Goal: Task Accomplishment & Management: Manage account settings

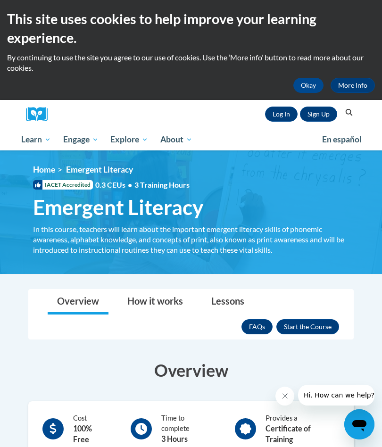
click at [269, 108] on link "Log In" at bounding box center [281, 114] width 33 height 15
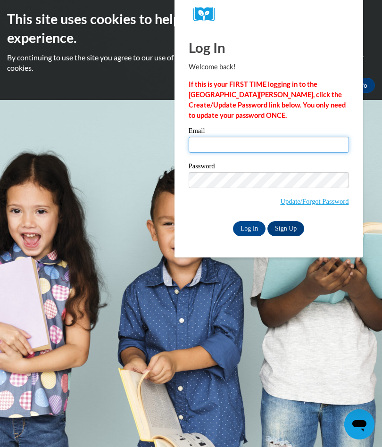
click at [203, 145] on input "Email" at bounding box center [269, 145] width 160 height 16
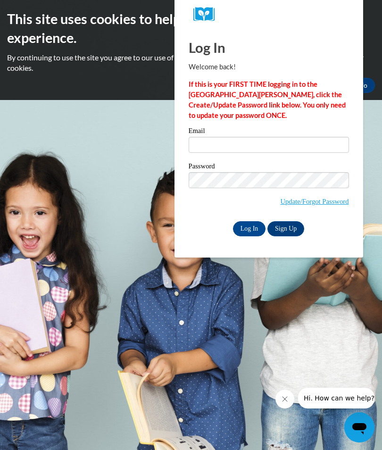
type input "[EMAIL_ADDRESS][DOMAIN_NAME]"
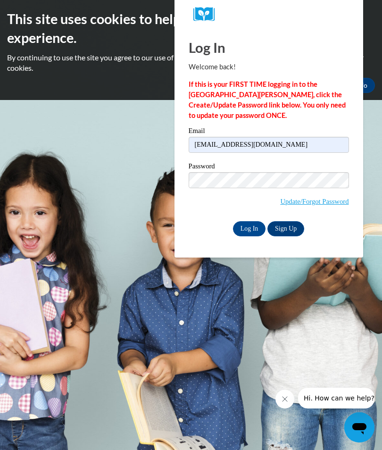
click at [255, 228] on input "Log In" at bounding box center [249, 228] width 33 height 15
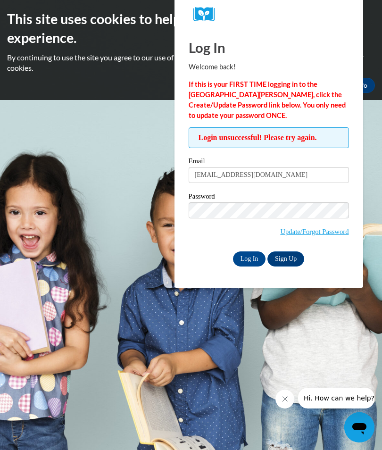
click at [237, 260] on input "Log In" at bounding box center [249, 259] width 33 height 15
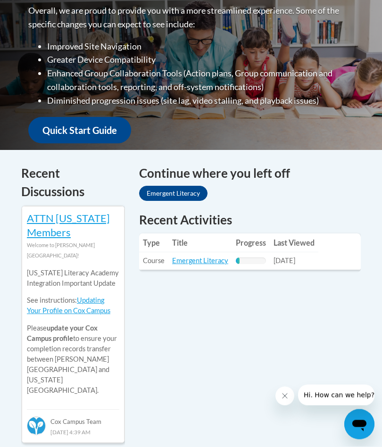
scroll to position [304, 0]
click at [185, 190] on link "Emergent Literacy" at bounding box center [173, 193] width 68 height 15
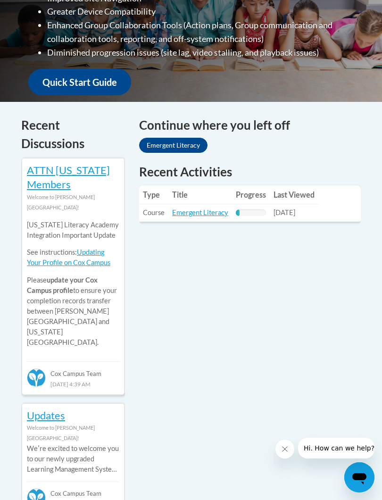
scroll to position [418, 0]
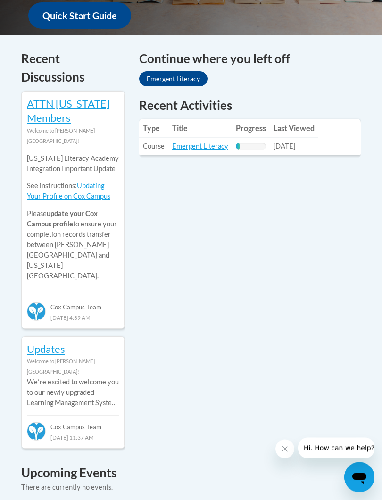
click at [50, 343] on link "Updates" at bounding box center [46, 349] width 38 height 13
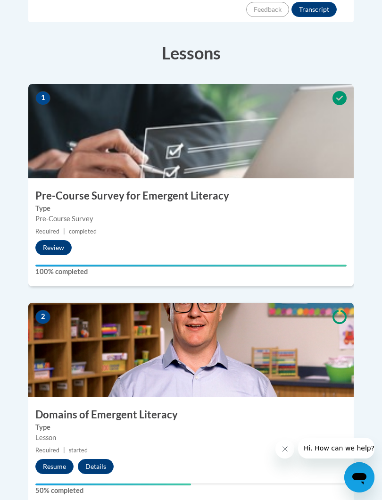
scroll to position [436, 0]
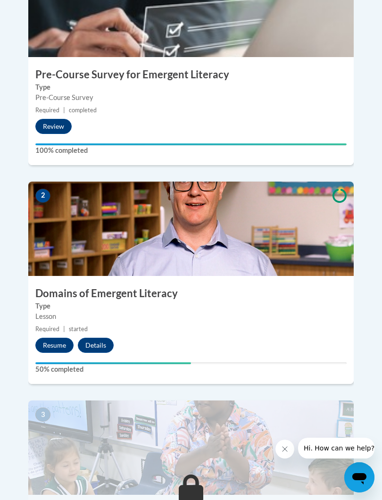
click at [53, 338] on button "Resume" at bounding box center [54, 345] width 38 height 15
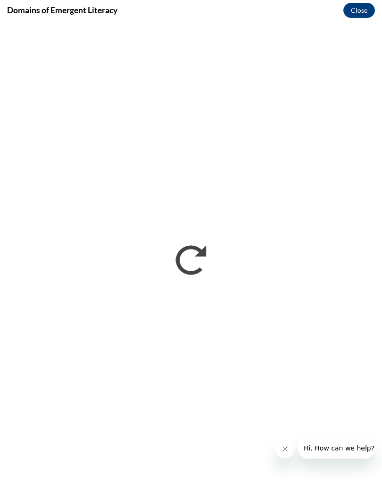
scroll to position [0, 0]
click at [353, 1] on div "Domains of Emergent Literacy Close" at bounding box center [191, 10] width 382 height 21
click at [357, 16] on button "Close" at bounding box center [360, 10] width 32 height 15
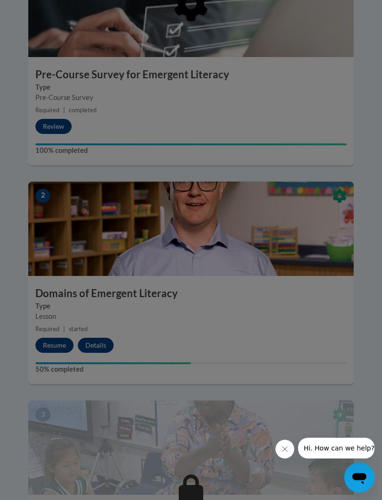
click at [295, 204] on div at bounding box center [191, 250] width 382 height 500
click at [271, 447] on div at bounding box center [191, 250] width 382 height 500
click at [294, 444] on div at bounding box center [325, 448] width 99 height 21
click at [286, 446] on icon "Close message from company" at bounding box center [285, 450] width 8 height 8
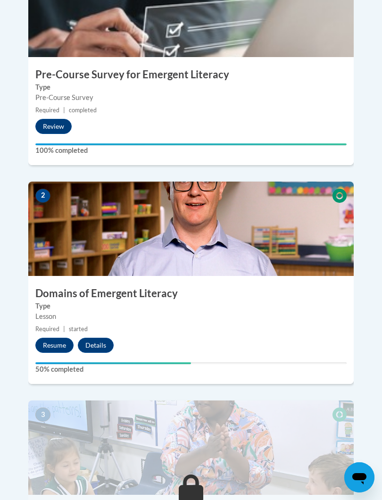
click at [103, 324] on small "Required | started" at bounding box center [191, 329] width 326 height 10
click at [58, 338] on button "Resume" at bounding box center [54, 345] width 38 height 15
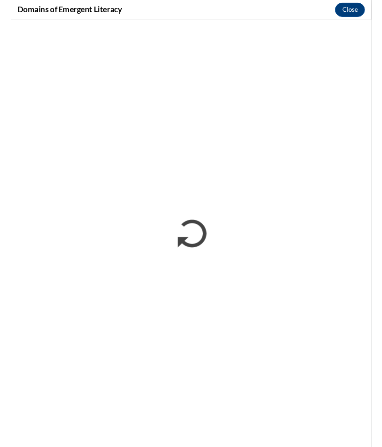
scroll to position [462, 0]
click at [353, 8] on button "Close" at bounding box center [360, 10] width 32 height 15
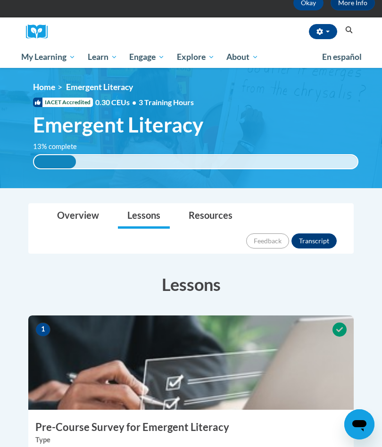
scroll to position [82, 0]
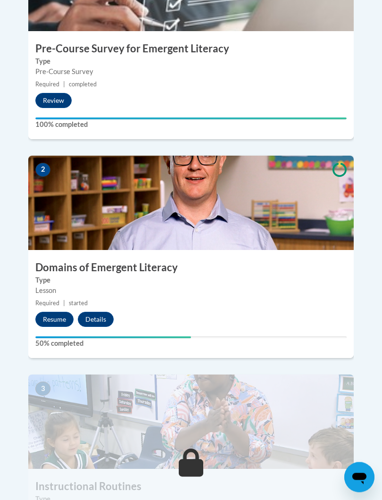
click at [55, 312] on button "Resume" at bounding box center [54, 319] width 38 height 15
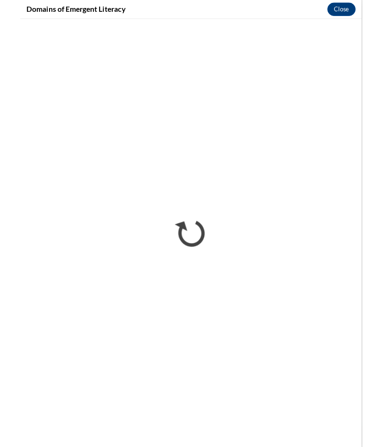
scroll to position [488, 0]
